Goal: Task Accomplishment & Management: Complete application form

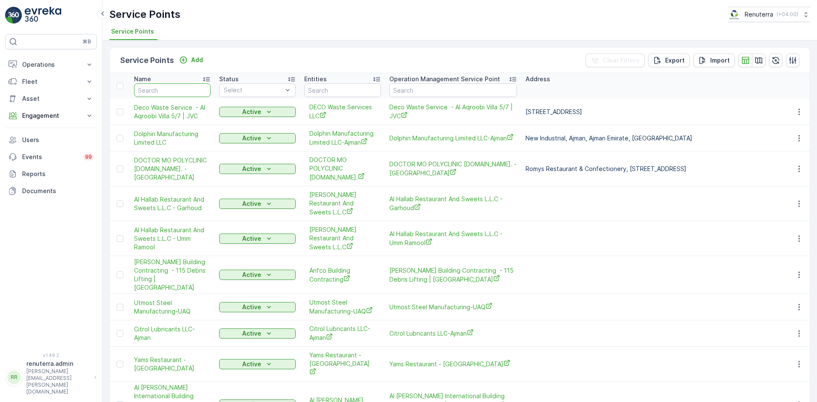
click at [151, 94] on input "text" at bounding box center [172, 90] width 77 height 14
type input "nmc"
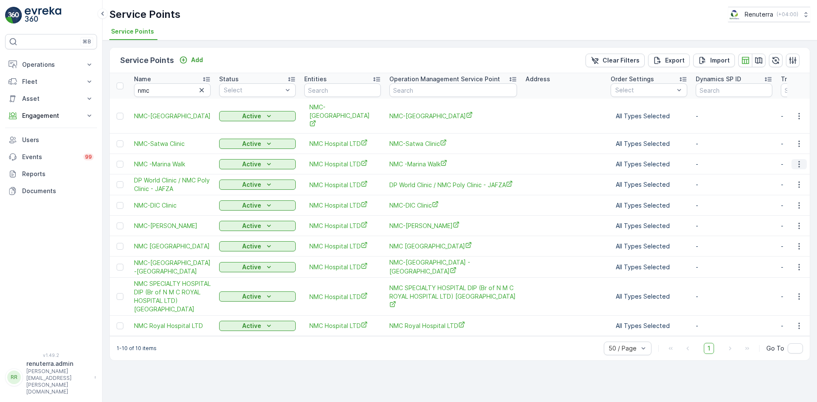
click at [792, 159] on button "button" at bounding box center [798, 164] width 15 height 10
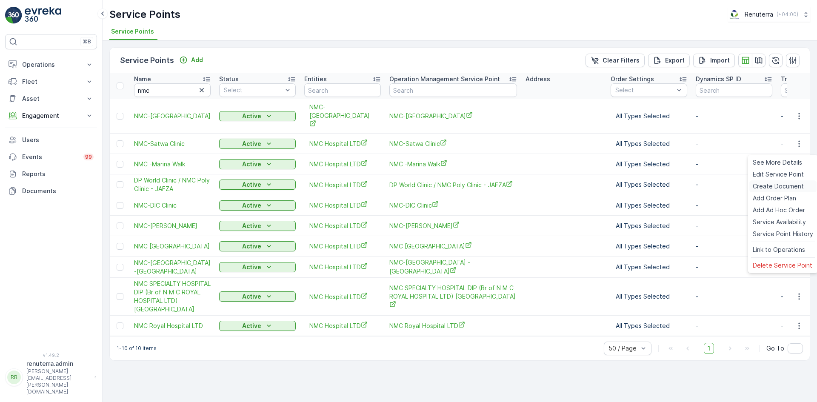
click at [773, 185] on span "Create Document" at bounding box center [777, 186] width 51 height 9
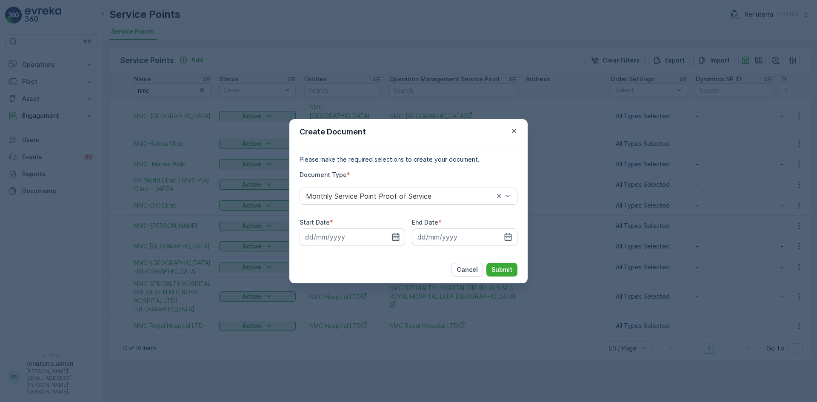
click at [396, 236] on icon "button" at bounding box center [395, 237] width 9 height 9
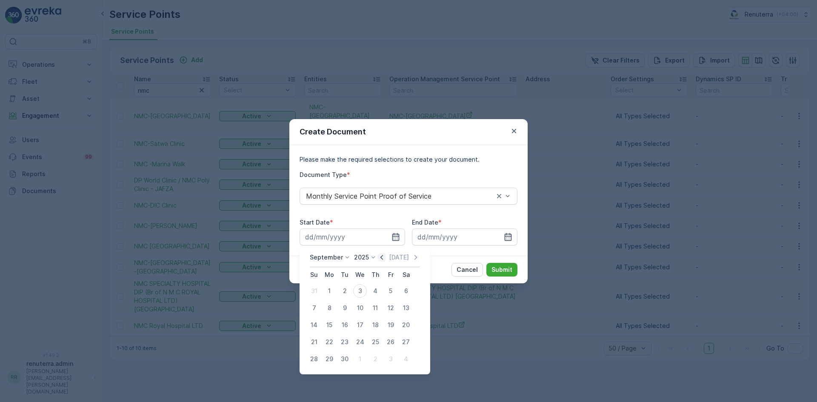
click at [381, 261] on icon "button" at bounding box center [381, 257] width 9 height 9
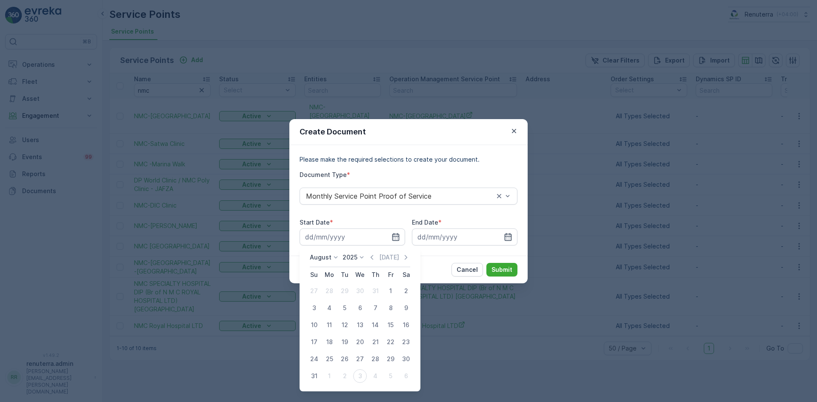
drag, startPoint x: 388, startPoint y: 293, endPoint x: 451, endPoint y: 276, distance: 64.8
click at [390, 292] on div "1" at bounding box center [391, 291] width 14 height 14
type input "01.08.2025"
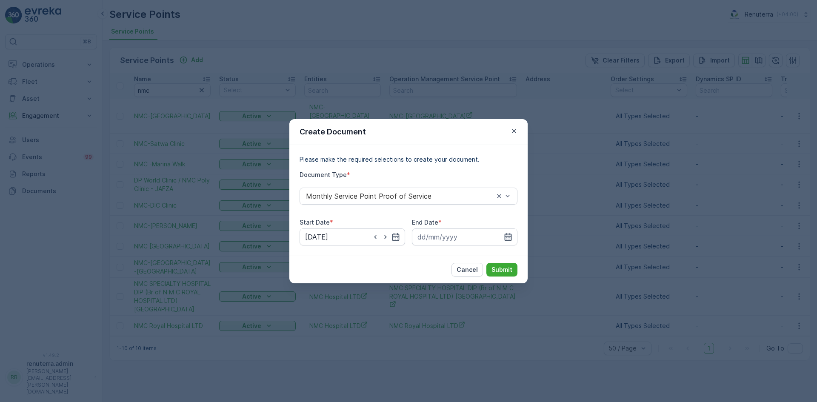
click at [508, 239] on icon "button" at bounding box center [508, 237] width 9 height 9
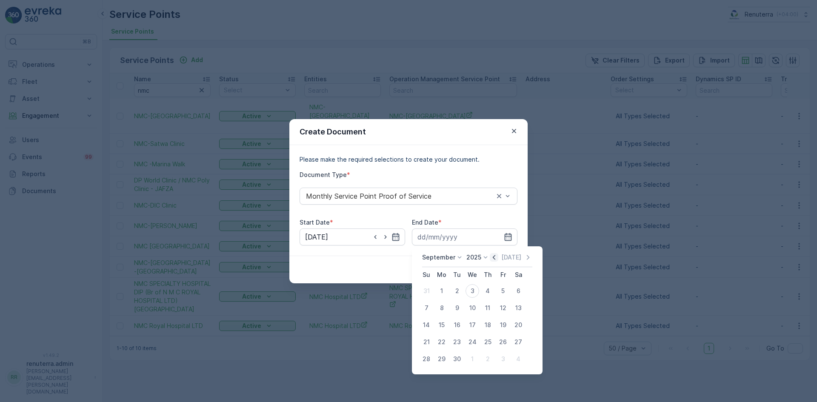
click at [491, 257] on icon "button" at bounding box center [493, 257] width 9 height 9
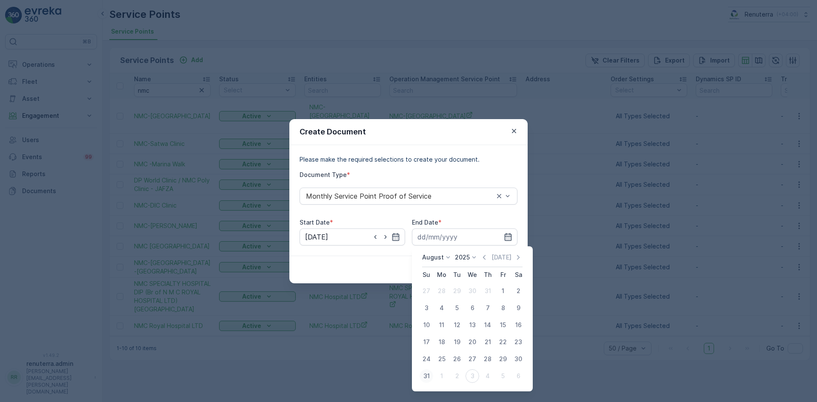
click at [423, 379] on div "31" at bounding box center [426, 376] width 14 height 14
type input "31.08.2025"
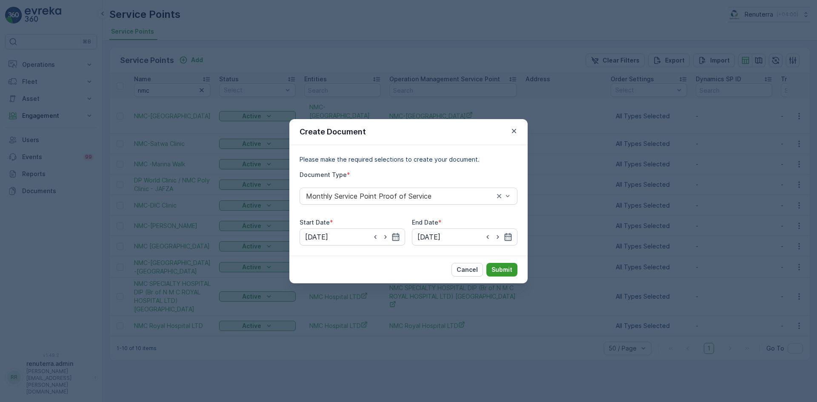
click at [495, 269] on p "Submit" at bounding box center [501, 269] width 21 height 9
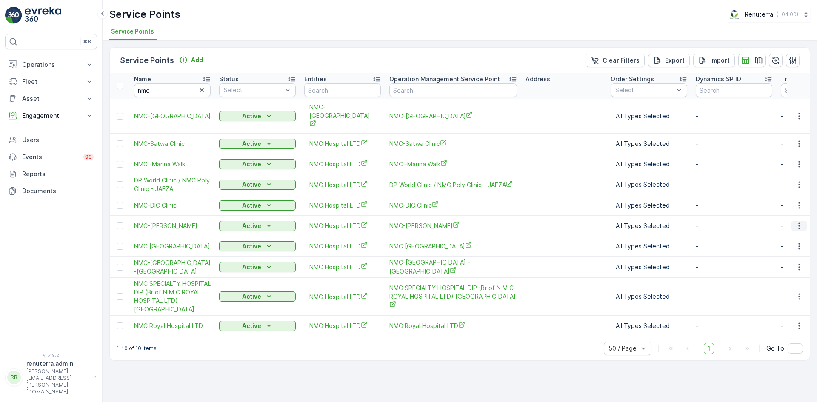
click at [802, 222] on icon "button" at bounding box center [798, 226] width 9 height 9
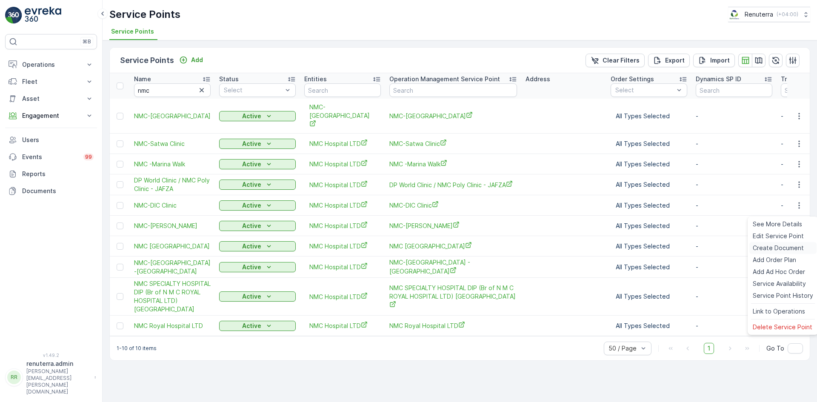
click at [782, 244] on span "Create Document" at bounding box center [777, 248] width 51 height 9
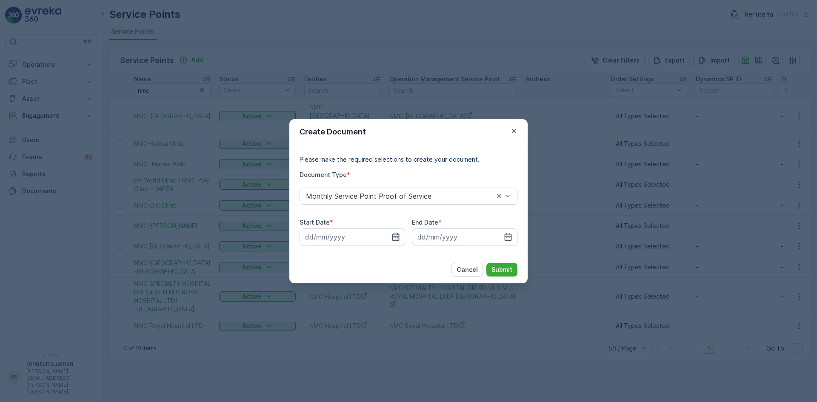
click at [394, 239] on icon "button" at bounding box center [395, 237] width 7 height 8
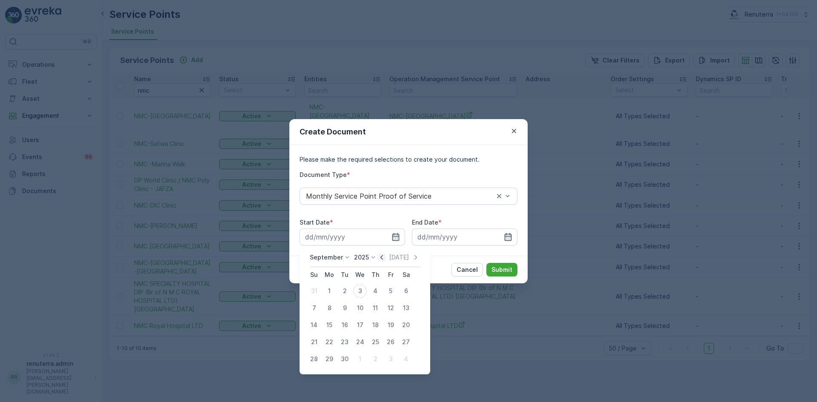
click at [378, 261] on icon "button" at bounding box center [381, 257] width 9 height 9
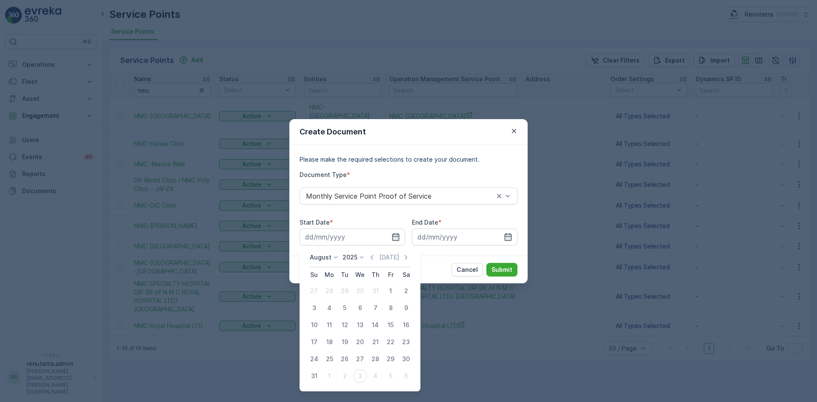
click at [387, 290] on div "1" at bounding box center [391, 291] width 14 height 14
type input "01.08.2025"
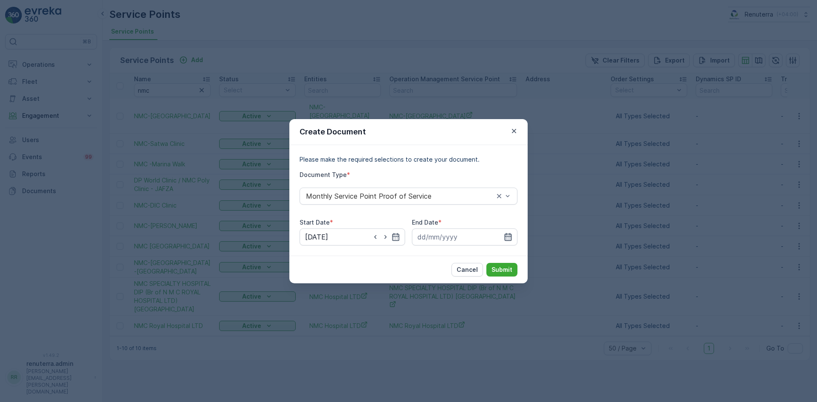
click at [509, 240] on icon "button" at bounding box center [507, 237] width 7 height 8
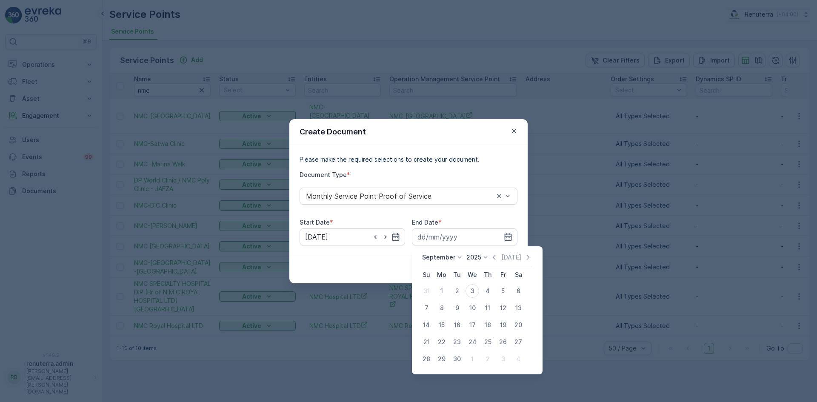
drag, startPoint x: 492, startPoint y: 256, endPoint x: 489, endPoint y: 273, distance: 16.6
click at [492, 259] on icon "button" at bounding box center [493, 257] width 9 height 9
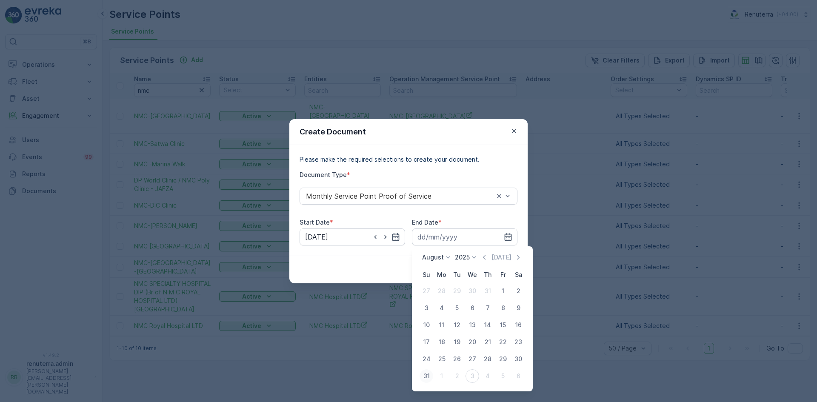
click at [426, 376] on div "31" at bounding box center [426, 376] width 14 height 14
type input "31.08.2025"
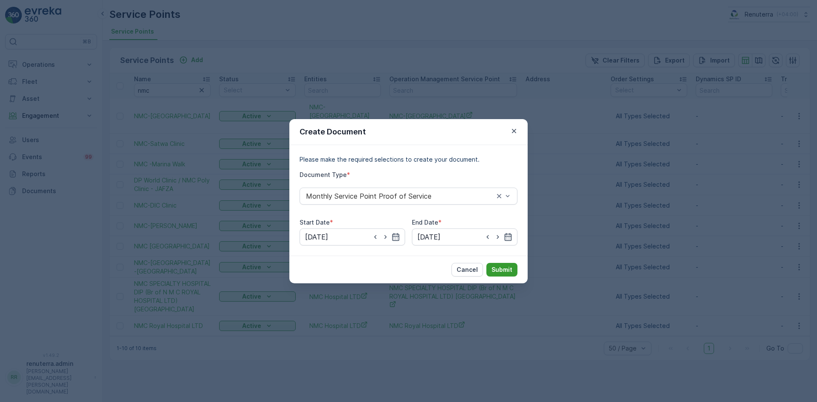
click at [494, 265] on button "Submit" at bounding box center [501, 270] width 31 height 14
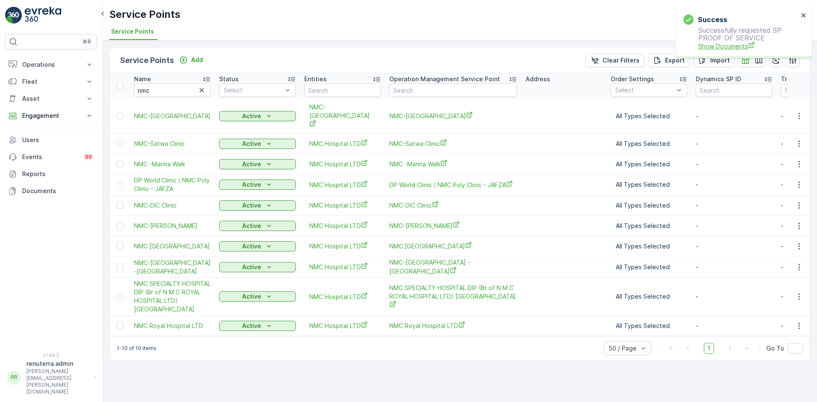
click at [705, 49] on span "Show Documents" at bounding box center [748, 46] width 100 height 9
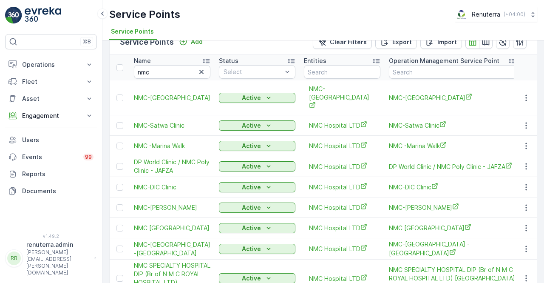
scroll to position [43, 0]
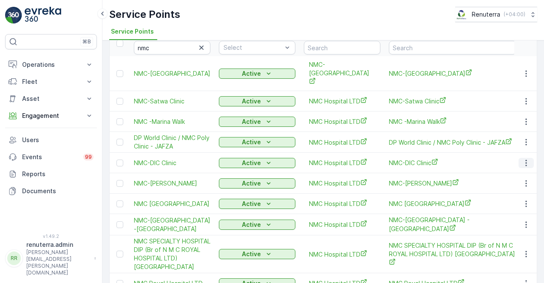
click at [523, 159] on icon "button" at bounding box center [526, 163] width 9 height 9
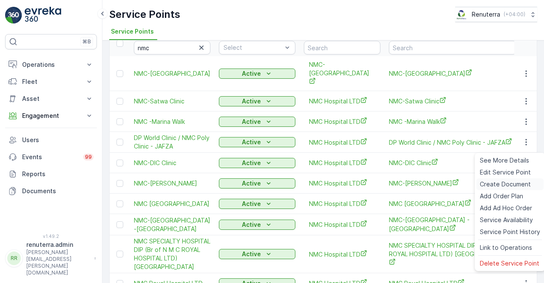
click at [488, 183] on span "Create Document" at bounding box center [505, 184] width 51 height 9
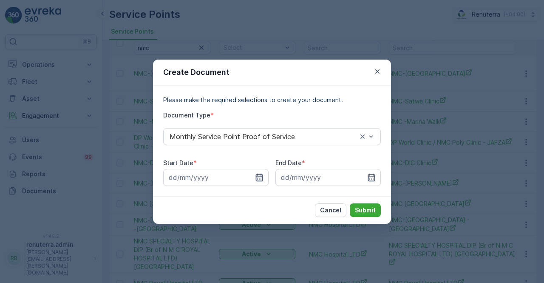
click at [258, 174] on icon "button" at bounding box center [259, 177] width 7 height 8
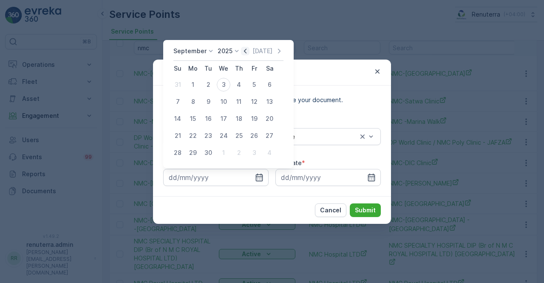
click at [245, 51] on icon "button" at bounding box center [245, 51] width 9 height 9
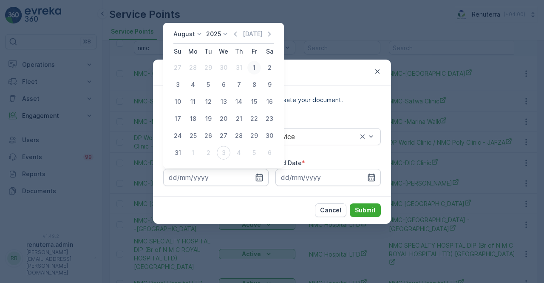
click at [251, 69] on div "1" at bounding box center [255, 68] width 14 height 14
type input "01.08.2025"
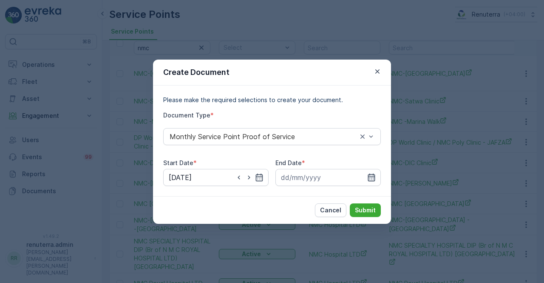
click at [375, 177] on icon "button" at bounding box center [371, 177] width 7 height 8
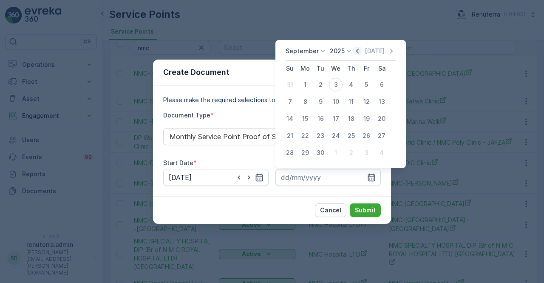
click at [359, 51] on icon "button" at bounding box center [357, 51] width 9 height 9
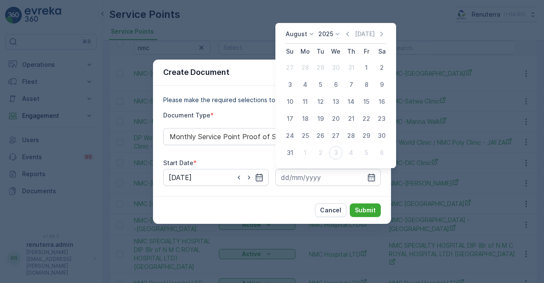
click at [292, 153] on div "31" at bounding box center [290, 153] width 14 height 14
type input "31.08.2025"
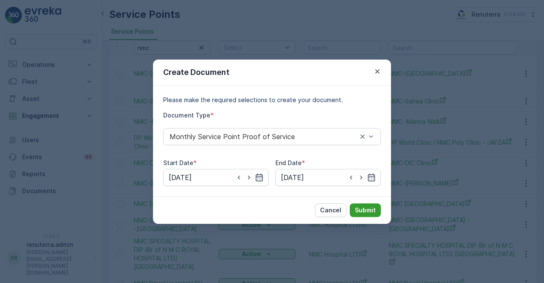
click at [364, 209] on p "Submit" at bounding box center [365, 210] width 21 height 9
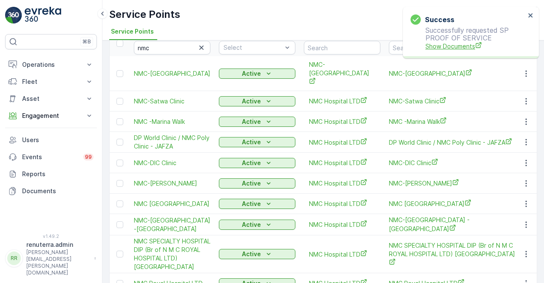
click at [458, 46] on span "Show Documents" at bounding box center [476, 46] width 100 height 9
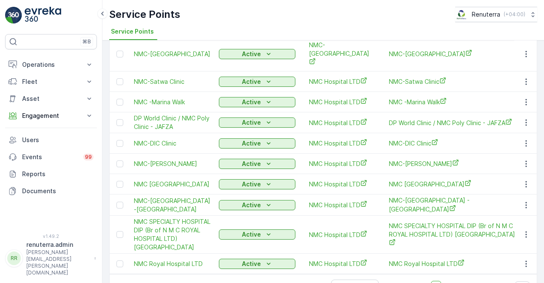
scroll to position [73, 0]
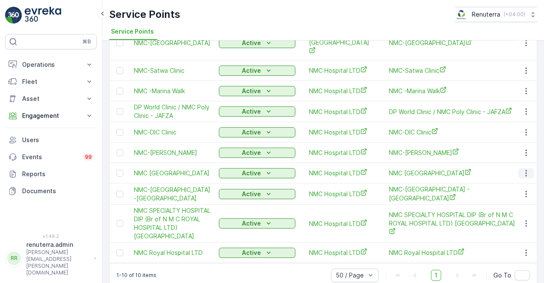
drag, startPoint x: 523, startPoint y: 158, endPoint x: 522, endPoint y: 162, distance: 4.3
click at [524, 169] on icon "button" at bounding box center [526, 173] width 9 height 9
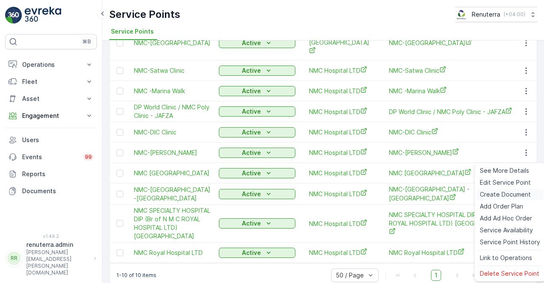
click at [498, 194] on span "Create Document" at bounding box center [505, 194] width 51 height 9
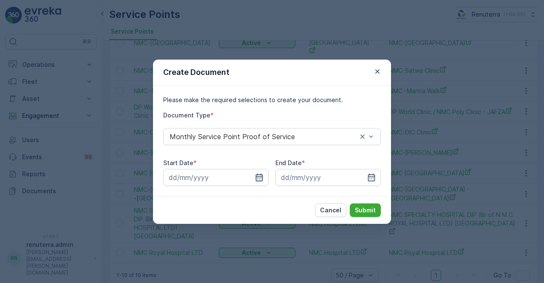
click at [256, 176] on icon "button" at bounding box center [259, 177] width 9 height 9
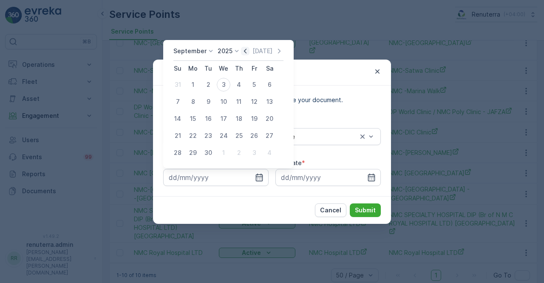
click at [242, 52] on icon "button" at bounding box center [245, 51] width 9 height 9
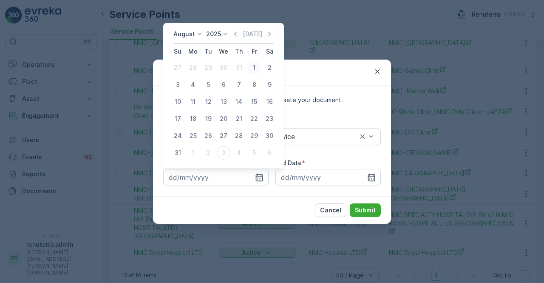
click at [253, 66] on div "1" at bounding box center [255, 68] width 14 height 14
type input "01.08.2025"
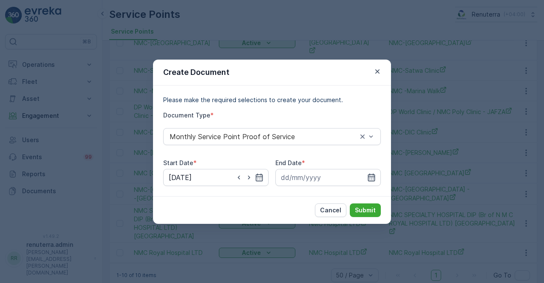
drag, startPoint x: 384, startPoint y: 177, endPoint x: 375, endPoint y: 177, distance: 9.4
click at [384, 177] on div "Please make the required selections to create your document. Document Type * Mo…" at bounding box center [272, 140] width 238 height 111
click at [373, 177] on icon "button" at bounding box center [371, 177] width 7 height 8
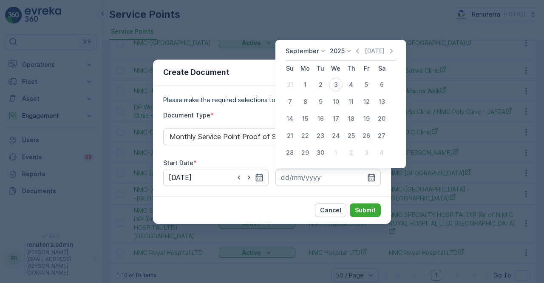
click at [356, 46] on div "September 2025 Today Su Mo Tu We Th Fr Sa 31 1 2 3 4 5 6 7 8 9 10 11 12 13 14 1…" at bounding box center [341, 104] width 131 height 128
click at [357, 53] on icon "button" at bounding box center [357, 50] width 3 height 5
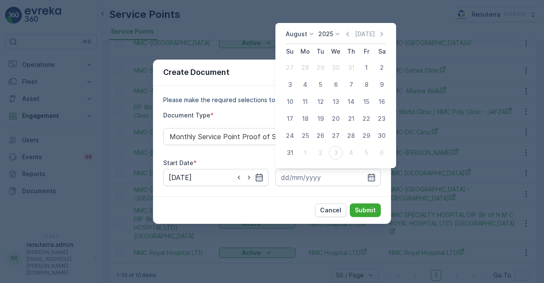
click at [293, 151] on div "31" at bounding box center [290, 153] width 14 height 14
type input "31.08.2025"
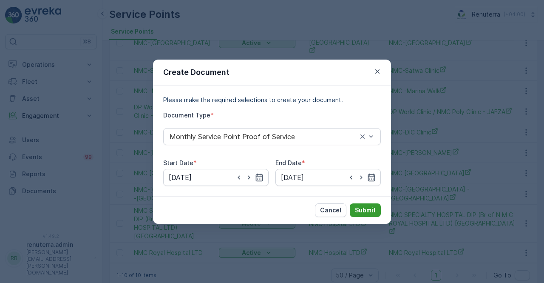
click at [358, 207] on p "Submit" at bounding box center [365, 210] width 21 height 9
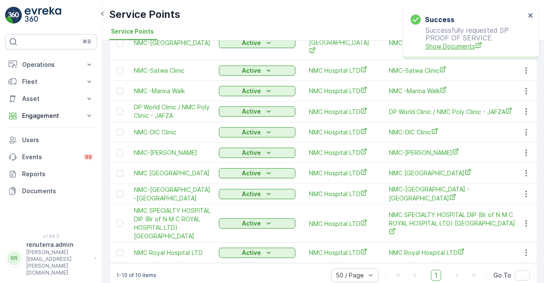
click at [447, 45] on span "Show Documents" at bounding box center [476, 46] width 100 height 9
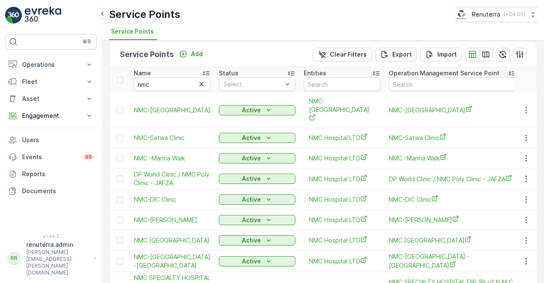
scroll to position [0, 0]
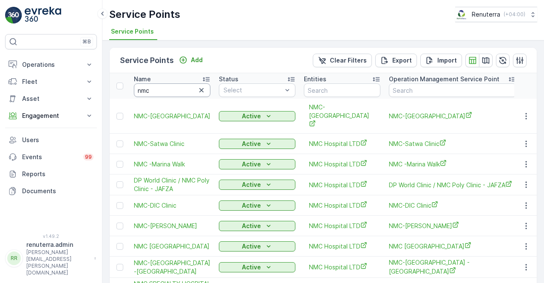
click at [172, 87] on input "nmc" at bounding box center [172, 90] width 77 height 14
type input "n"
type input "cosm"
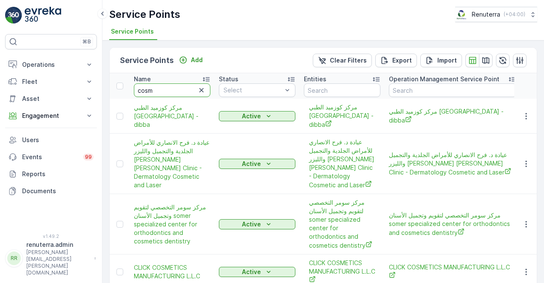
click at [173, 91] on input "cosm" at bounding box center [172, 90] width 77 height 14
type input "cosme"
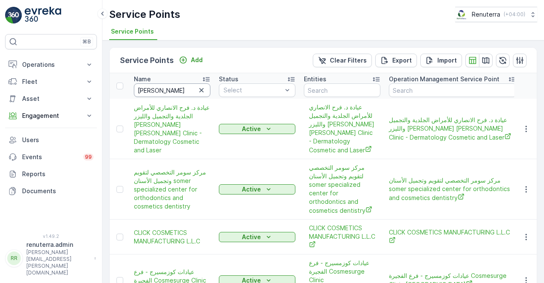
click at [173, 91] on input "cosme" at bounding box center [172, 90] width 77 height 14
type input "cosmesu"
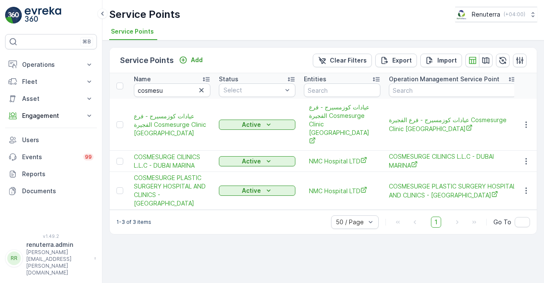
click at [530, 186] on icon "button" at bounding box center [526, 190] width 9 height 9
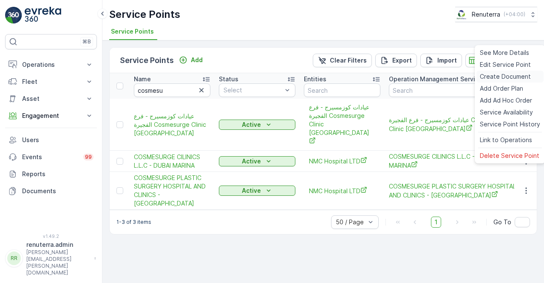
click at [493, 77] on span "Create Document" at bounding box center [505, 76] width 51 height 9
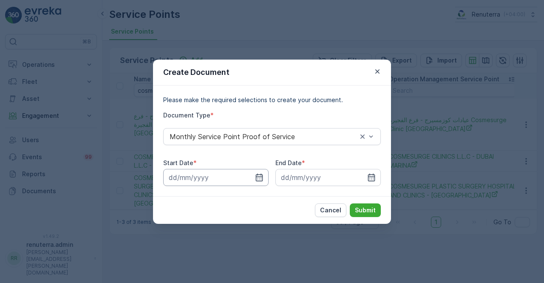
click at [253, 176] on input at bounding box center [215, 177] width 105 height 17
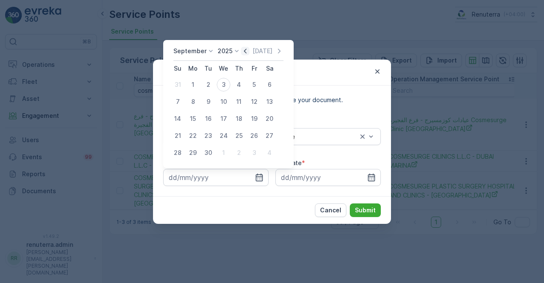
click at [244, 50] on icon "button" at bounding box center [245, 50] width 3 height 5
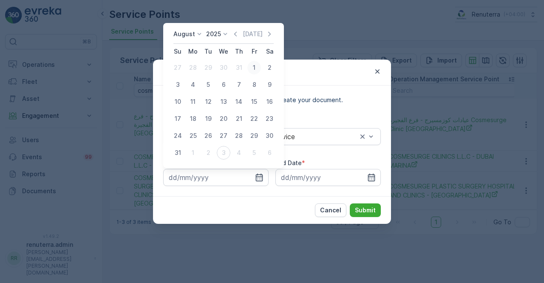
click at [254, 71] on div "1" at bounding box center [255, 68] width 14 height 14
type input "01.08.2025"
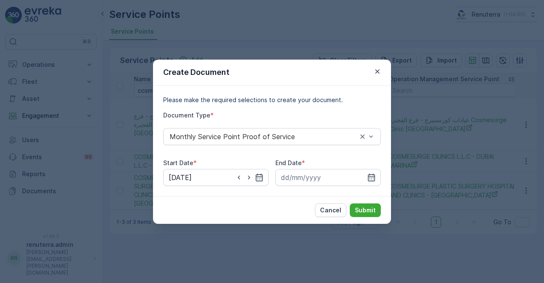
drag, startPoint x: 369, startPoint y: 176, endPoint x: 367, endPoint y: 168, distance: 8.6
click at [368, 175] on icon "button" at bounding box center [371, 177] width 7 height 8
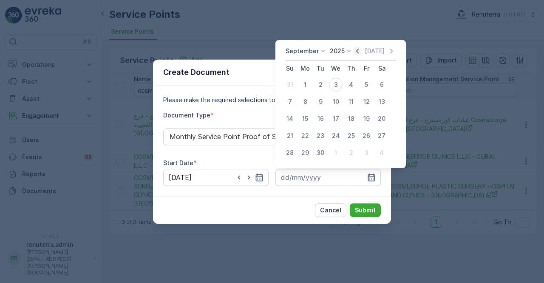
drag, startPoint x: 359, startPoint y: 52, endPoint x: 356, endPoint y: 58, distance: 6.5
click at [358, 52] on icon "button" at bounding box center [357, 51] width 9 height 9
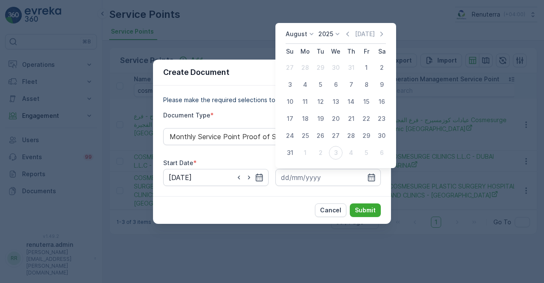
drag, startPoint x: 290, startPoint y: 151, endPoint x: 302, endPoint y: 159, distance: 14.6
click at [290, 153] on div "31" at bounding box center [290, 153] width 14 height 14
type input "31.08.2025"
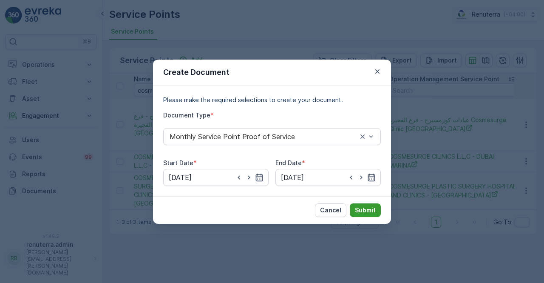
click at [361, 208] on p "Submit" at bounding box center [365, 210] width 21 height 9
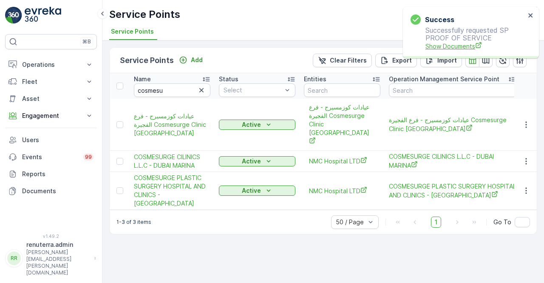
click at [466, 50] on span "Show Documents" at bounding box center [476, 46] width 100 height 9
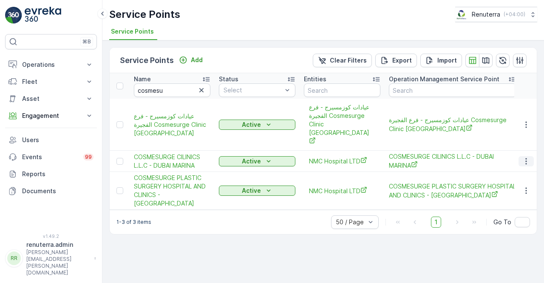
click at [524, 157] on icon "button" at bounding box center [526, 161] width 9 height 9
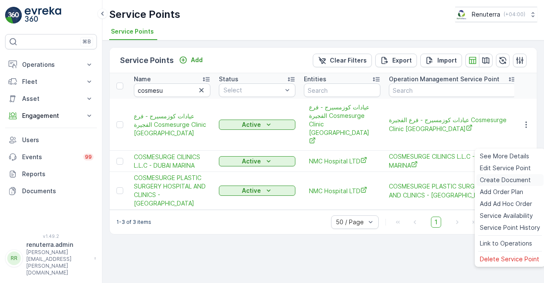
click at [495, 182] on span "Create Document" at bounding box center [505, 180] width 51 height 9
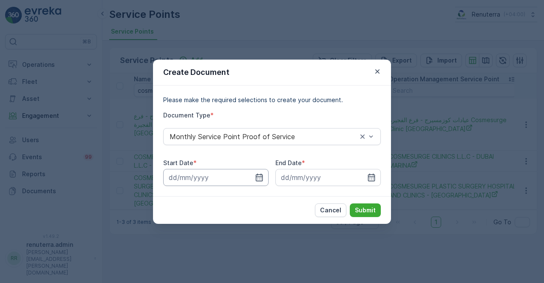
click at [266, 177] on input at bounding box center [215, 177] width 105 height 17
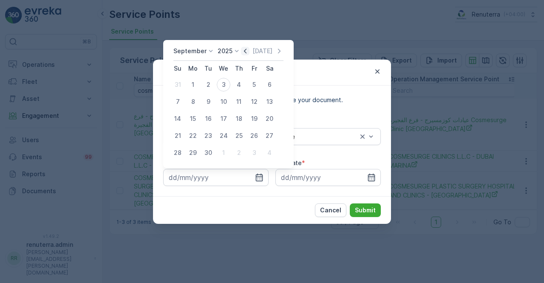
click at [245, 48] on icon "button" at bounding box center [245, 51] width 9 height 9
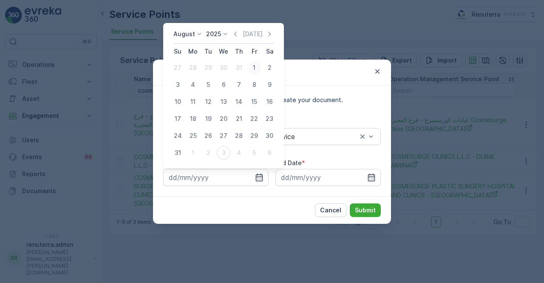
click at [250, 69] on div "1" at bounding box center [255, 68] width 14 height 14
type input "01.08.2025"
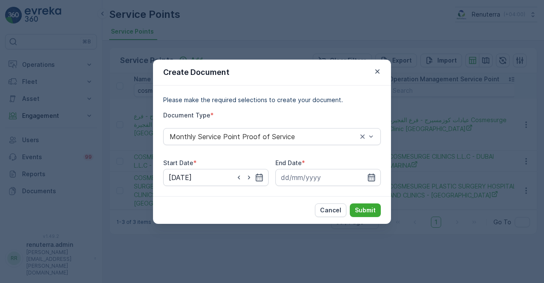
click at [373, 176] on icon "button" at bounding box center [371, 177] width 9 height 9
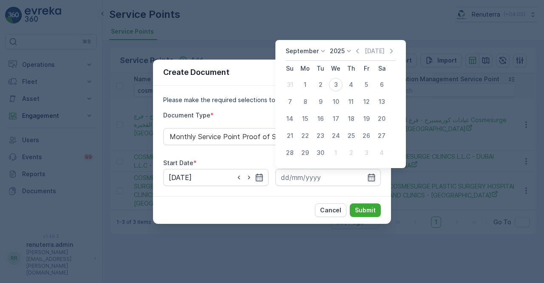
click at [358, 51] on icon "button" at bounding box center [357, 51] width 9 height 9
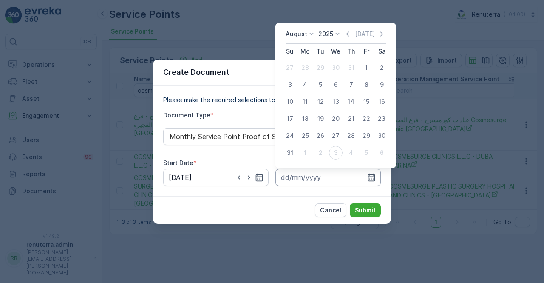
drag, startPoint x: 289, startPoint y: 151, endPoint x: 310, endPoint y: 179, distance: 35.8
click at [291, 153] on div "31" at bounding box center [290, 153] width 14 height 14
type input "31.08.2025"
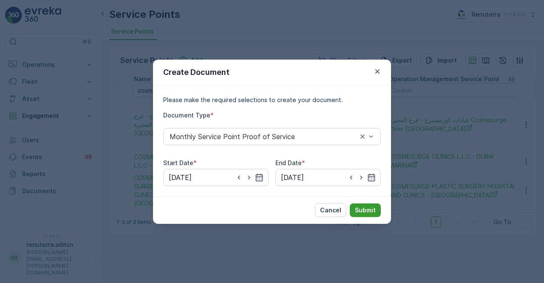
click at [356, 208] on p "Submit" at bounding box center [365, 210] width 21 height 9
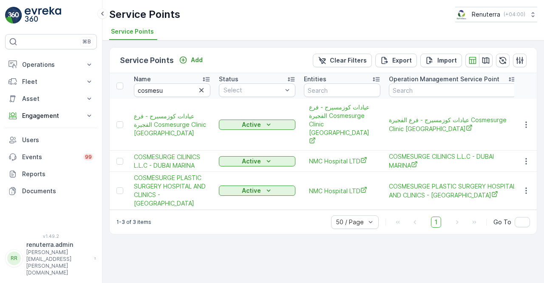
click at [466, 39] on div "Success Successfully requested SP PROOF OF SERVICE Show Documents ⌘B Operations…" at bounding box center [272, 141] width 544 height 283
click at [37, 192] on p "Documents" at bounding box center [57, 191] width 71 height 9
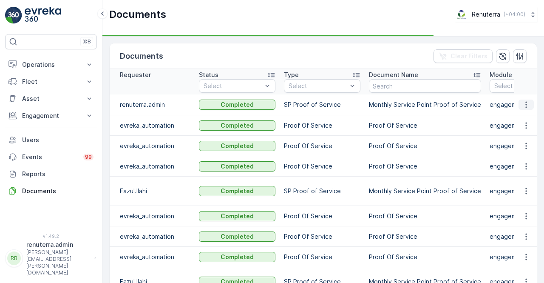
click at [527, 104] on icon "button" at bounding box center [526, 104] width 9 height 9
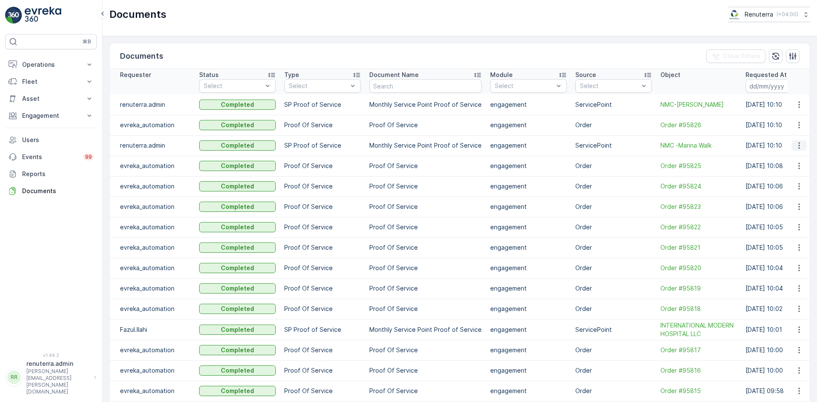
click at [791, 145] on button "button" at bounding box center [798, 145] width 15 height 10
click at [780, 158] on span "See Details" at bounding box center [796, 158] width 33 height 9
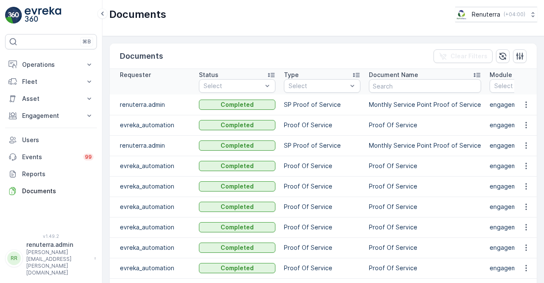
click at [466, 160] on td "Proof Of Service" at bounding box center [425, 166] width 121 height 20
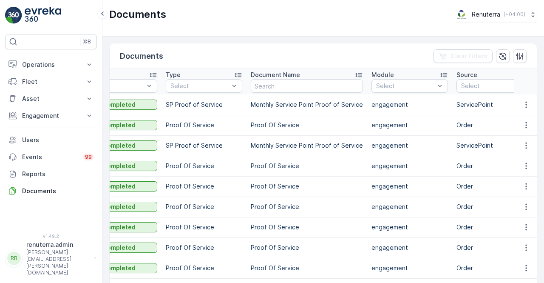
scroll to position [0, 204]
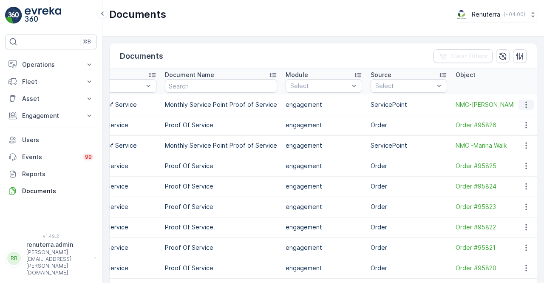
click at [526, 107] on icon "button" at bounding box center [526, 104] width 1 height 6
click at [522, 117] on span "See Details" at bounding box center [524, 116] width 33 height 9
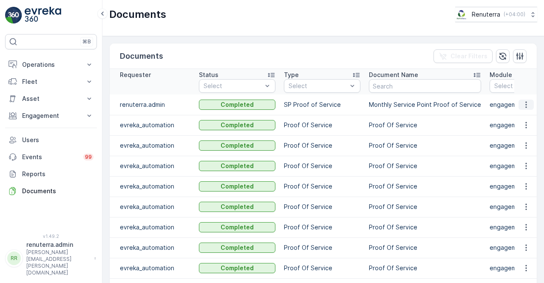
click at [526, 108] on button "button" at bounding box center [526, 105] width 15 height 10
click at [523, 114] on span "See Details" at bounding box center [524, 116] width 33 height 9
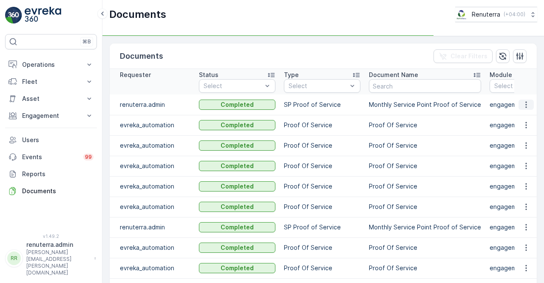
click at [526, 105] on icon "button" at bounding box center [526, 104] width 9 height 9
click at [525, 108] on button "button" at bounding box center [526, 105] width 15 height 10
click at [524, 116] on span "See Details" at bounding box center [524, 116] width 33 height 9
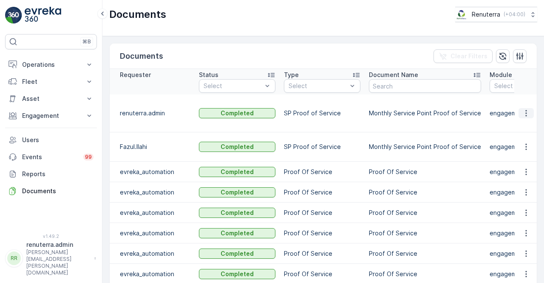
click at [520, 109] on button "button" at bounding box center [526, 113] width 15 height 10
click at [519, 124] on span "See Details" at bounding box center [524, 121] width 33 height 9
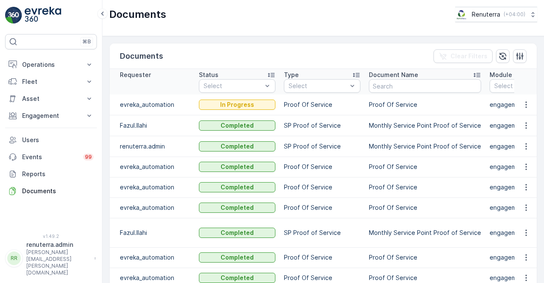
click at [475, 134] on td "Monthly Service Point Proof of Service" at bounding box center [425, 125] width 121 height 21
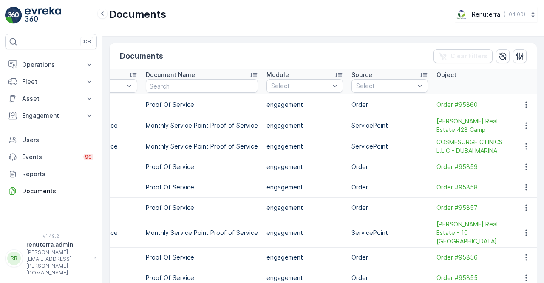
scroll to position [0, 238]
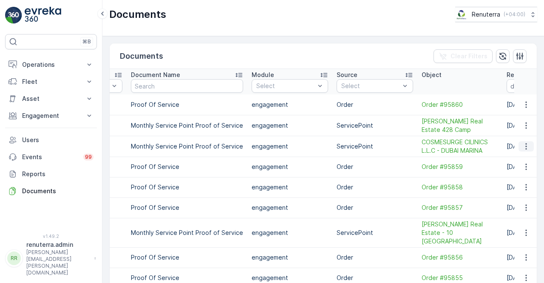
click at [522, 146] on icon "button" at bounding box center [526, 146] width 9 height 9
drag, startPoint x: 519, startPoint y: 150, endPoint x: 515, endPoint y: 157, distance: 7.6
click at [517, 154] on ul "See Details" at bounding box center [524, 157] width 43 height 15
click at [515, 160] on span "See Details" at bounding box center [524, 158] width 33 height 9
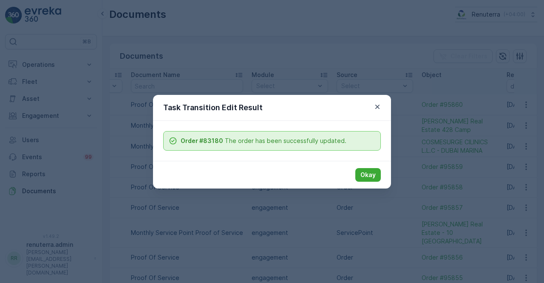
click at [384, 108] on div "Task Transition Edit Result" at bounding box center [272, 108] width 238 height 26
click at [383, 108] on div "Task Transition Edit Result" at bounding box center [272, 108] width 238 height 26
click at [381, 107] on icon "button" at bounding box center [377, 106] width 9 height 9
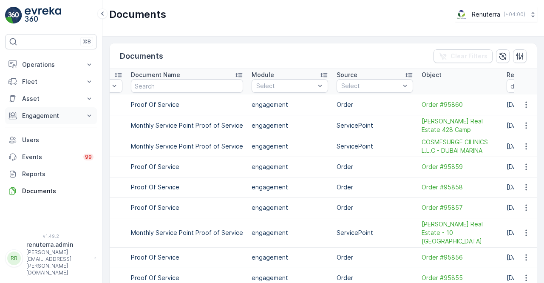
click at [38, 122] on button "Engagement" at bounding box center [51, 115] width 92 height 17
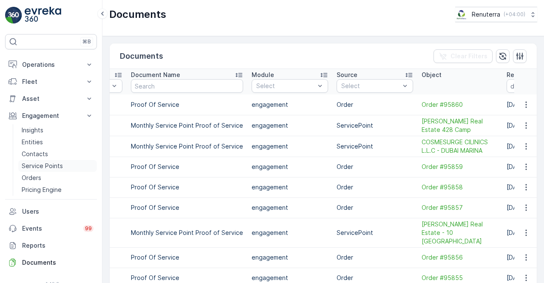
click at [42, 170] on link "Service Points" at bounding box center [57, 166] width 79 height 12
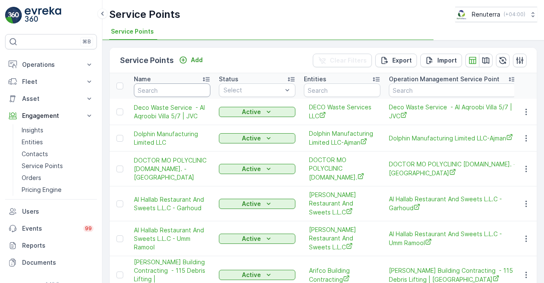
click at [150, 90] on input "text" at bounding box center [172, 90] width 77 height 14
click at [155, 88] on input "text" at bounding box center [172, 90] width 77 height 14
type input "New Medical"
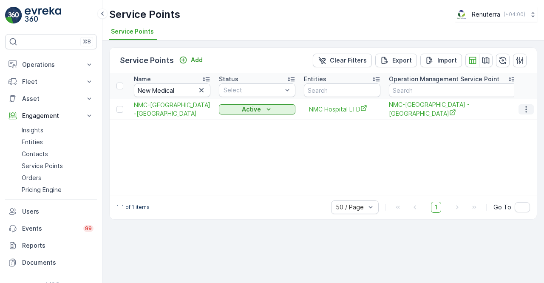
click at [526, 109] on icon "button" at bounding box center [526, 109] width 9 height 9
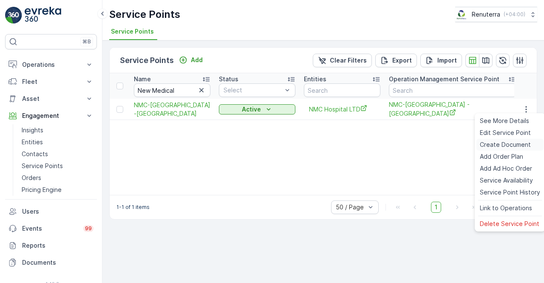
click at [501, 146] on span "Create Document" at bounding box center [505, 144] width 51 height 9
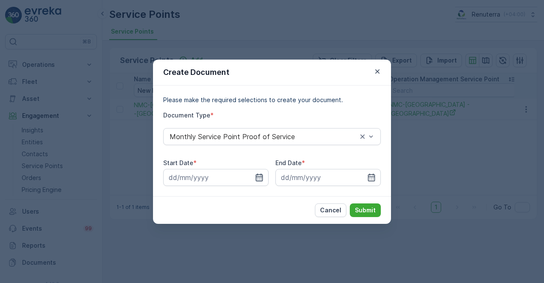
click at [262, 178] on icon "button" at bounding box center [259, 177] width 7 height 8
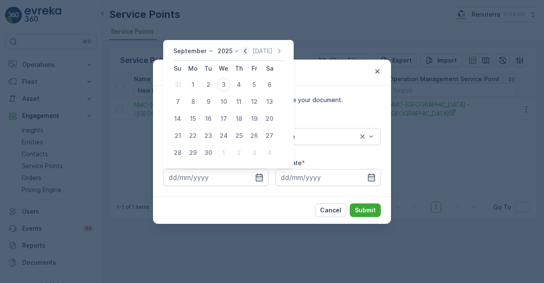
click at [241, 54] on icon "button" at bounding box center [245, 51] width 9 height 9
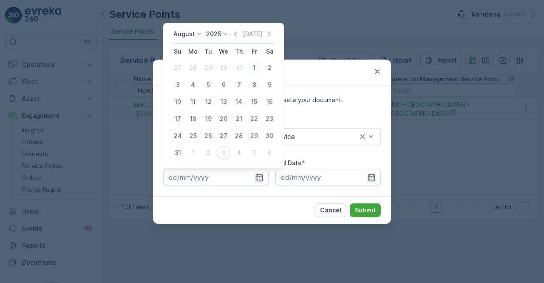
click at [258, 65] on div "1" at bounding box center [255, 68] width 14 height 14
type input "01.08.2025"
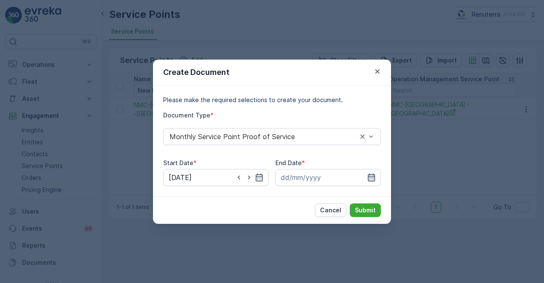
click at [368, 176] on icon "button" at bounding box center [371, 177] width 7 height 8
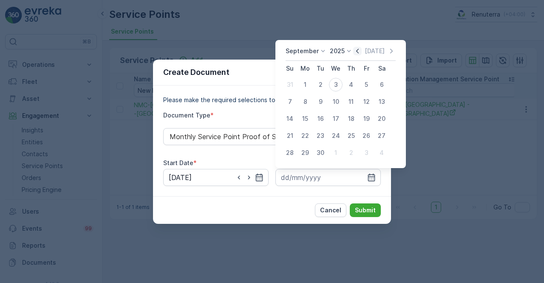
click at [354, 47] on icon "button" at bounding box center [357, 51] width 9 height 9
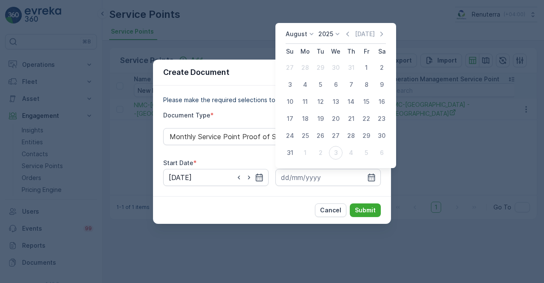
click at [290, 152] on div "31" at bounding box center [290, 153] width 14 height 14
type input "31.08.2025"
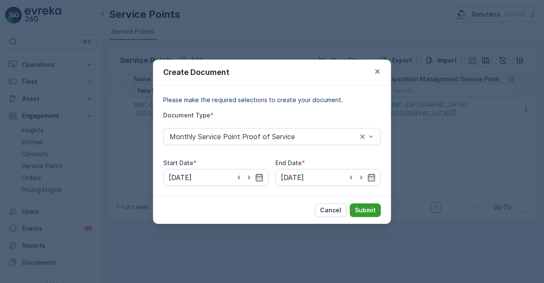
click at [364, 211] on p "Submit" at bounding box center [365, 210] width 21 height 9
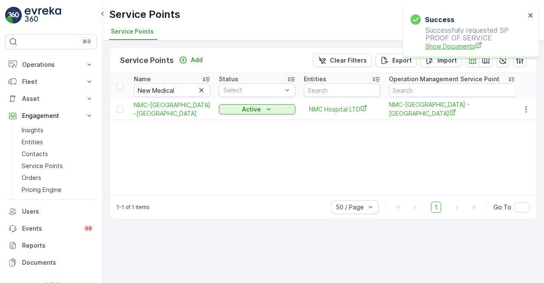
click at [461, 47] on span "Show Documents" at bounding box center [476, 46] width 100 height 9
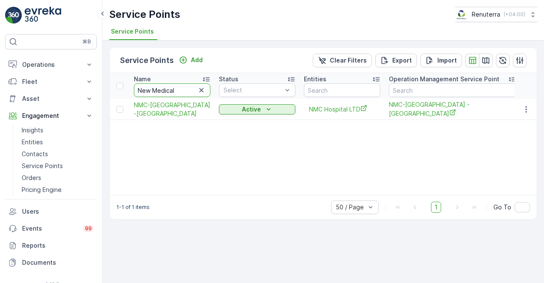
click at [185, 91] on input "New Medical" at bounding box center [172, 90] width 77 height 14
type input "N"
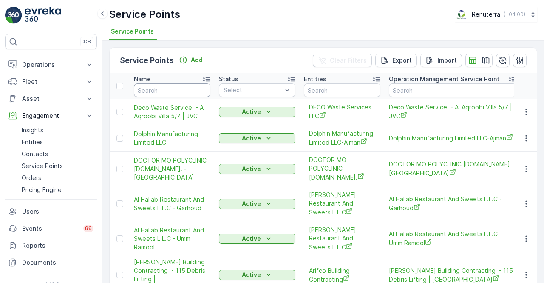
click at [185, 91] on input "text" at bounding box center [172, 90] width 77 height 14
type input "nmc"
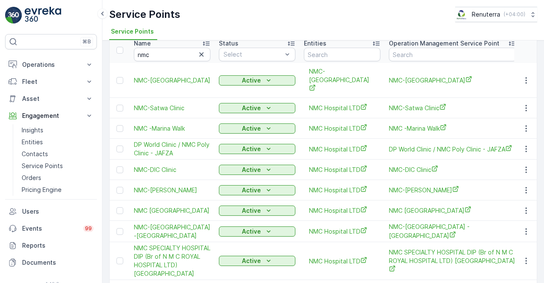
scroll to position [73, 0]
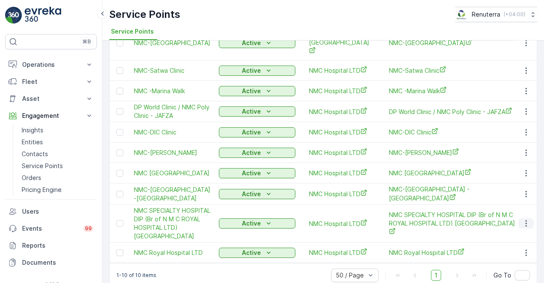
click at [531, 218] on button "button" at bounding box center [526, 223] width 15 height 10
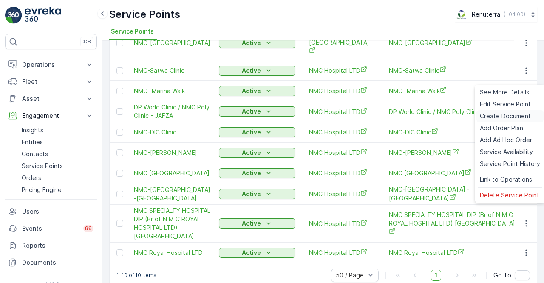
click at [494, 111] on div "Create Document" at bounding box center [510, 116] width 67 height 12
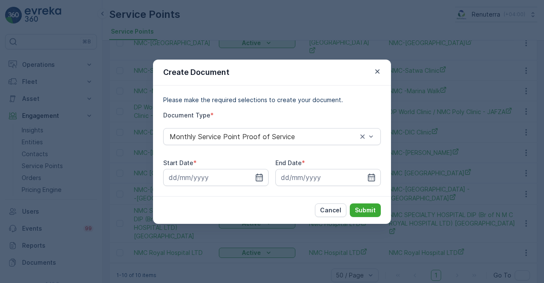
click at [269, 176] on div "Start Date * End Date *" at bounding box center [272, 172] width 218 height 27
click at [259, 177] on icon "button" at bounding box center [259, 177] width 9 height 9
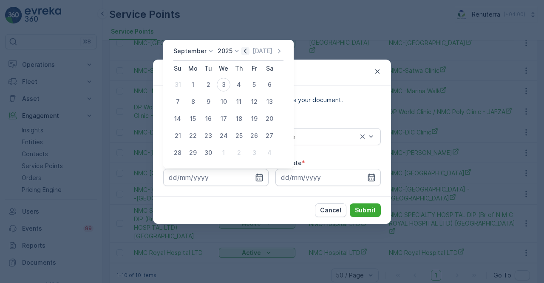
click at [247, 51] on icon "button" at bounding box center [245, 51] width 9 height 9
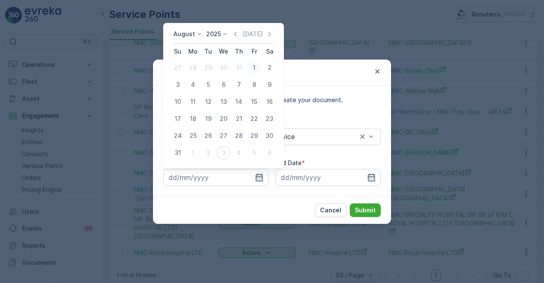
click at [256, 68] on div "1" at bounding box center [255, 68] width 14 height 14
type input "01.08.2025"
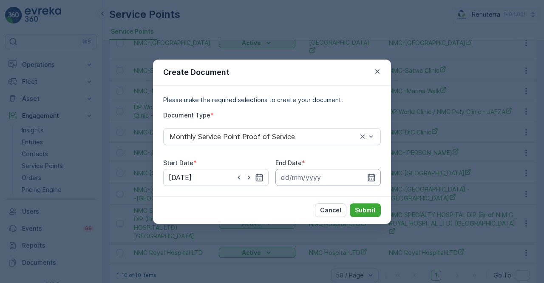
click at [378, 172] on input at bounding box center [328, 177] width 105 height 17
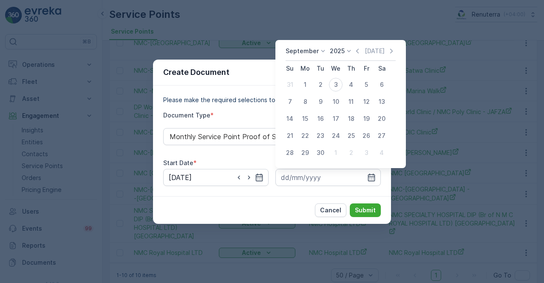
drag, startPoint x: 356, startPoint y: 53, endPoint x: 358, endPoint y: 57, distance: 4.6
click at [356, 53] on icon "button" at bounding box center [357, 51] width 9 height 9
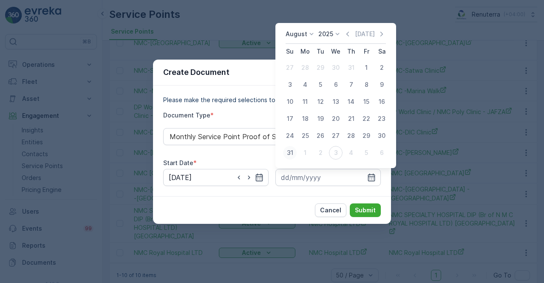
click at [296, 151] on div "31" at bounding box center [290, 153] width 14 height 14
type input "31.08.2025"
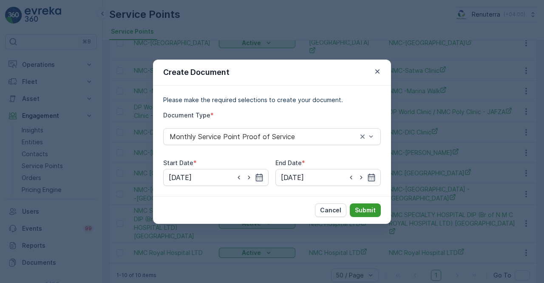
click at [372, 213] on p "Submit" at bounding box center [365, 210] width 21 height 9
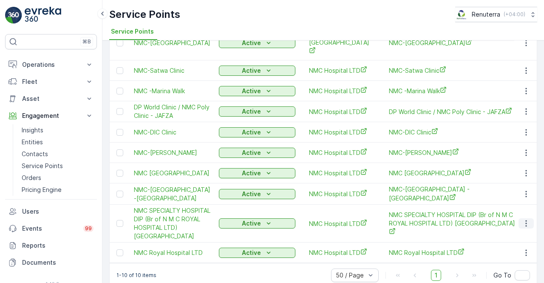
click at [524, 219] on icon "button" at bounding box center [526, 223] width 9 height 9
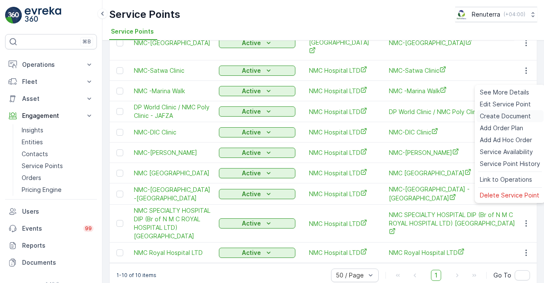
click at [498, 115] on span "Create Document" at bounding box center [505, 116] width 51 height 9
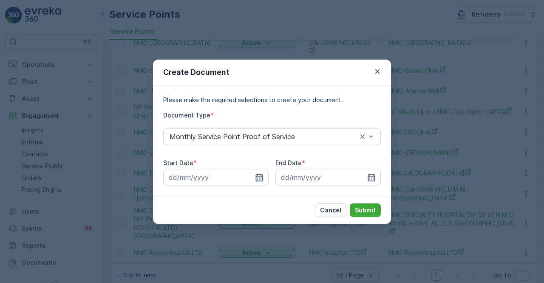
click at [258, 176] on icon "button" at bounding box center [259, 177] width 7 height 8
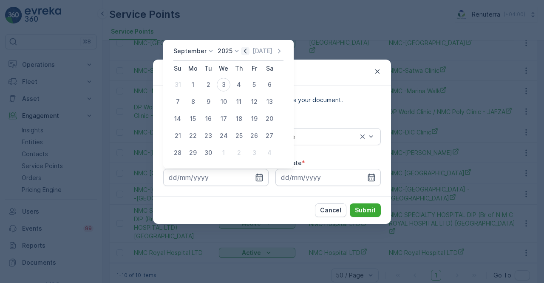
click at [245, 55] on icon "button" at bounding box center [245, 51] width 9 height 9
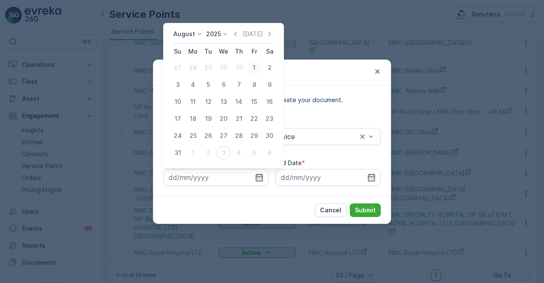
click at [252, 65] on div "1" at bounding box center [255, 68] width 14 height 14
type input "01.08.2025"
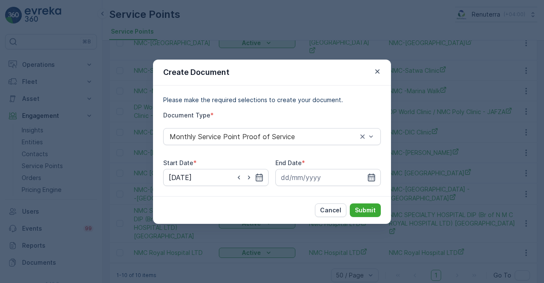
click at [370, 173] on icon "button" at bounding box center [371, 177] width 9 height 9
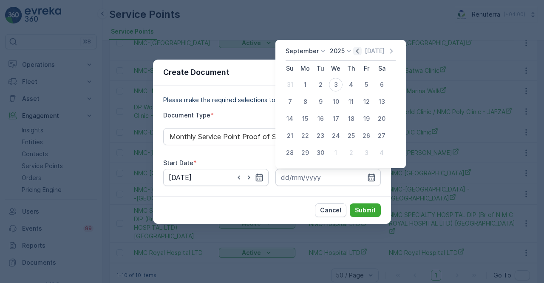
drag, startPoint x: 357, startPoint y: 51, endPoint x: 356, endPoint y: 56, distance: 4.8
click at [357, 51] on icon "button" at bounding box center [357, 51] width 9 height 9
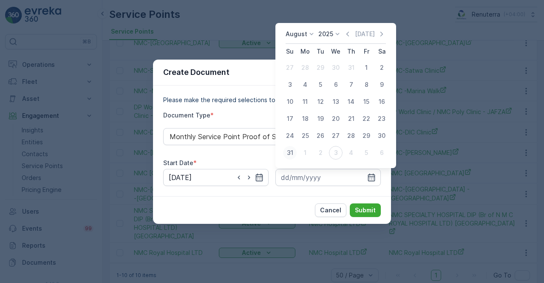
click at [291, 153] on div "31" at bounding box center [290, 153] width 14 height 14
type input "31.08.2025"
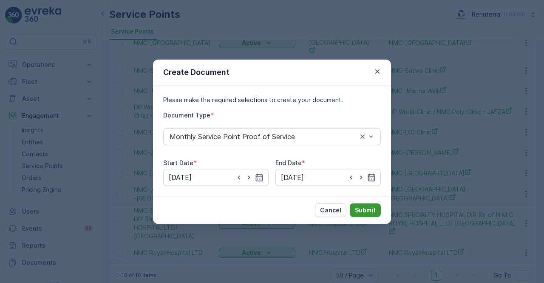
click at [367, 211] on p "Submit" at bounding box center [365, 210] width 21 height 9
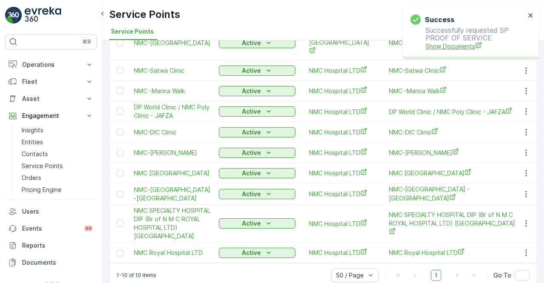
click at [439, 46] on span "Show Documents" at bounding box center [476, 46] width 100 height 9
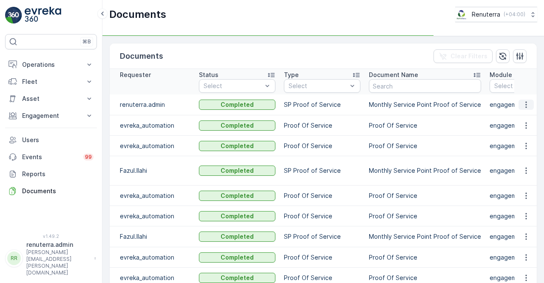
click at [524, 105] on icon "button" at bounding box center [526, 104] width 9 height 9
click at [526, 102] on icon "button" at bounding box center [526, 104] width 9 height 9
click at [524, 115] on span "See Details" at bounding box center [524, 116] width 33 height 9
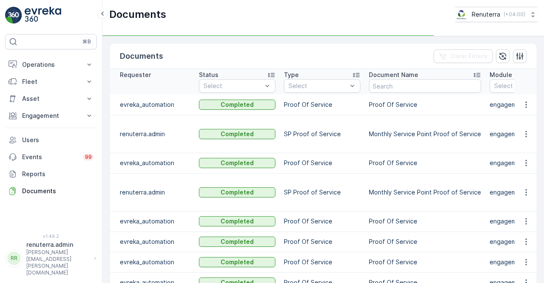
click at [518, 109] on td at bounding box center [526, 104] width 23 height 20
click at [479, 151] on td "Monthly Service Point Proof of Service" at bounding box center [425, 134] width 121 height 38
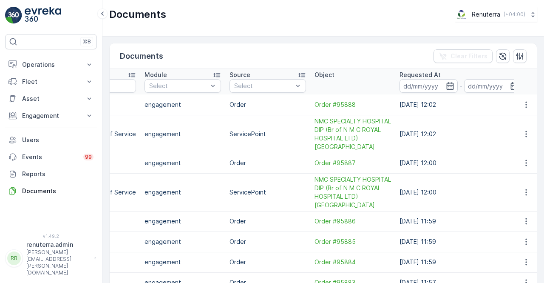
scroll to position [0, 356]
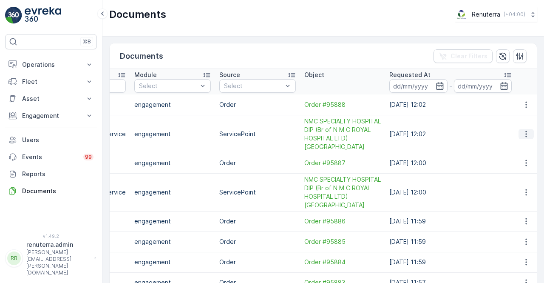
click at [522, 132] on icon "button" at bounding box center [526, 134] width 9 height 9
click at [519, 144] on span "See Details" at bounding box center [524, 146] width 33 height 9
